Goal: Check status: Check status

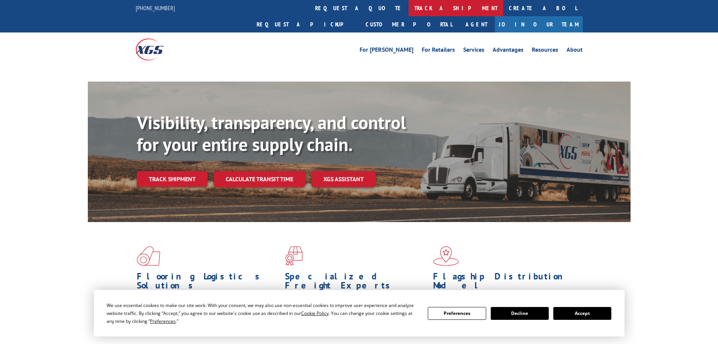
click at [409, 7] on link "track a shipment" at bounding box center [456, 8] width 95 height 16
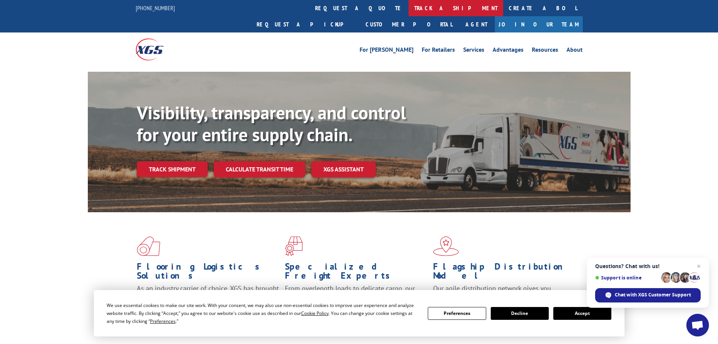
click at [409, 3] on link "track a shipment" at bounding box center [456, 8] width 95 height 16
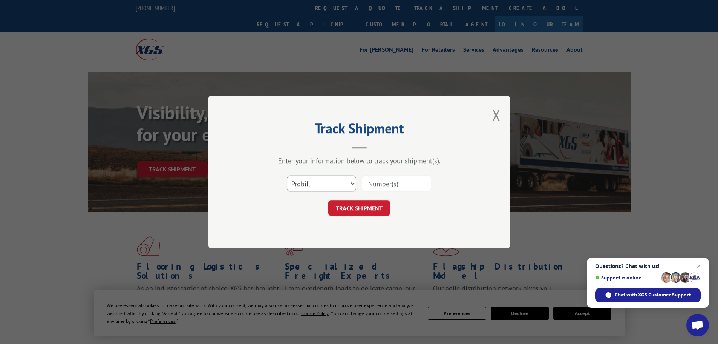
click at [315, 184] on select "Select category... Probill BOL PO" at bounding box center [321, 183] width 69 height 16
select select "po"
click at [287, 175] on select "Select category... Probill BOL PO" at bounding box center [321, 183] width 69 height 16
paste input "02528639"
type input "02528639"
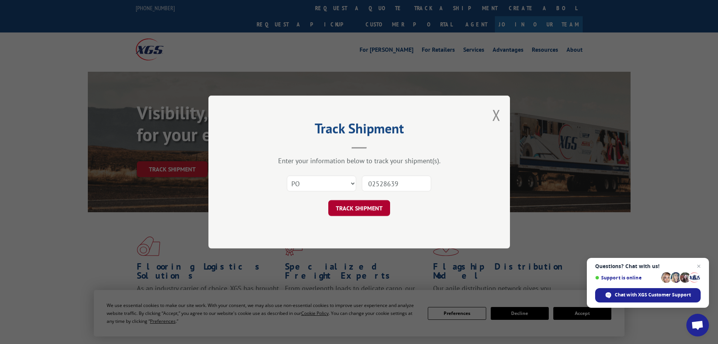
click at [366, 206] on button "TRACK SHIPMENT" at bounding box center [359, 208] width 62 height 16
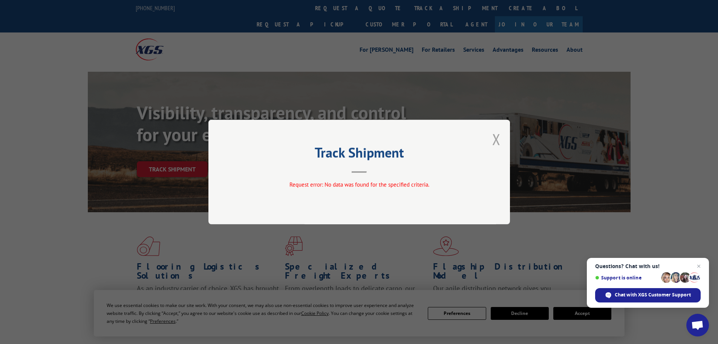
click at [499, 140] on button "Close modal" at bounding box center [497, 139] width 8 height 20
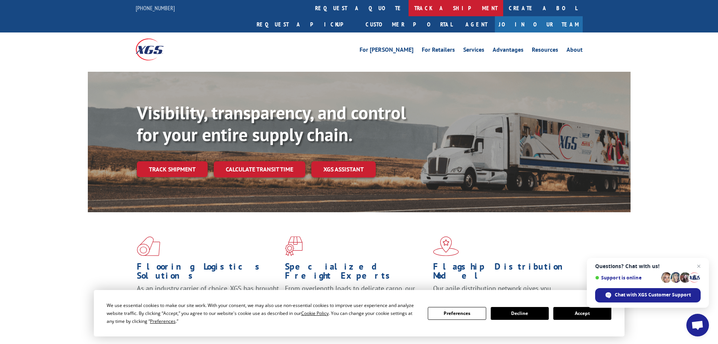
click at [409, 11] on link "track a shipment" at bounding box center [456, 8] width 95 height 16
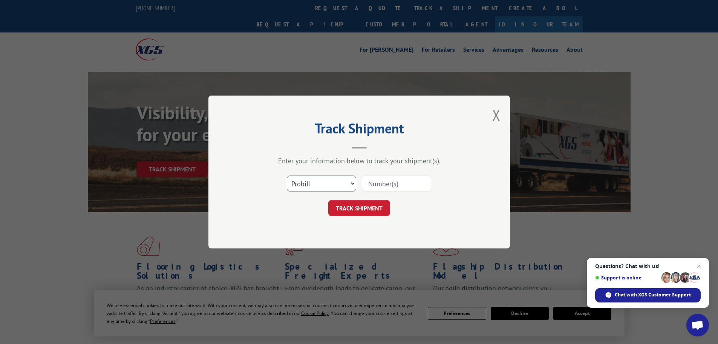
click at [319, 186] on select "Select category... Probill BOL PO" at bounding box center [321, 183] width 69 height 16
select select "po"
click at [287, 175] on select "Select category... Probill BOL PO" at bounding box center [321, 183] width 69 height 16
paste input "02528639"
type input "02528639"
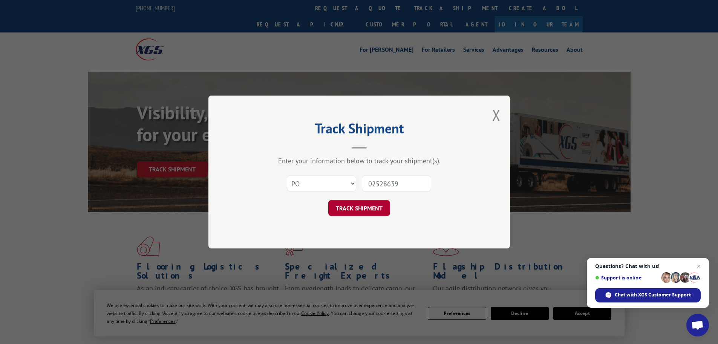
click at [361, 211] on button "TRACK SHIPMENT" at bounding box center [359, 208] width 62 height 16
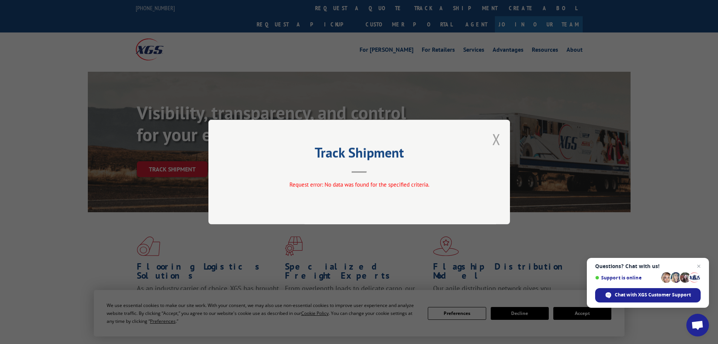
click at [496, 137] on button "Close modal" at bounding box center [497, 139] width 8 height 20
